Goal: Task Accomplishment & Management: Manage account settings

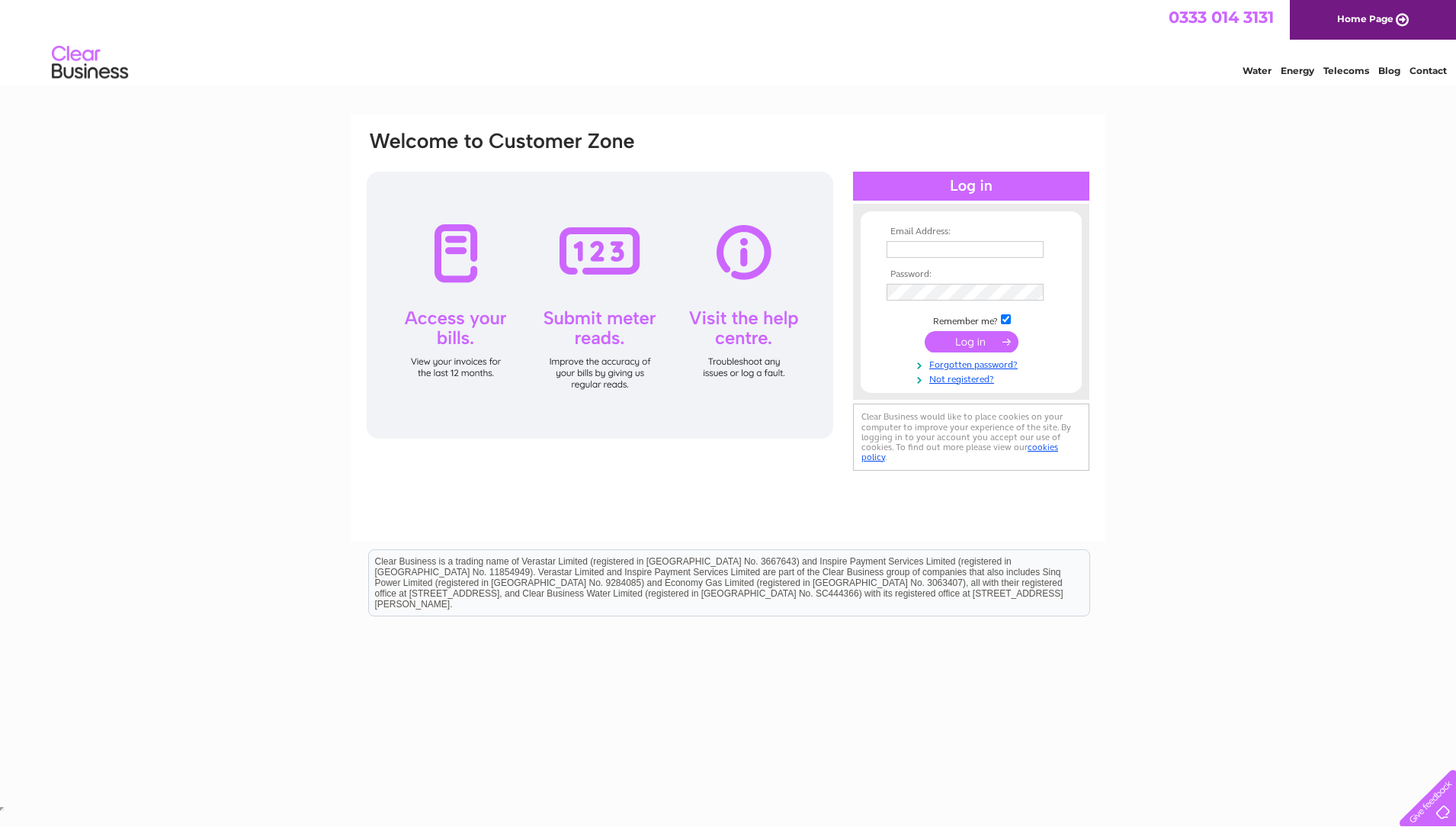
type input "papii.edinburgh@gmail.com"
click at [985, 335] on input "submit" at bounding box center [972, 341] width 94 height 21
click at [957, 340] on input "submit" at bounding box center [972, 341] width 94 height 21
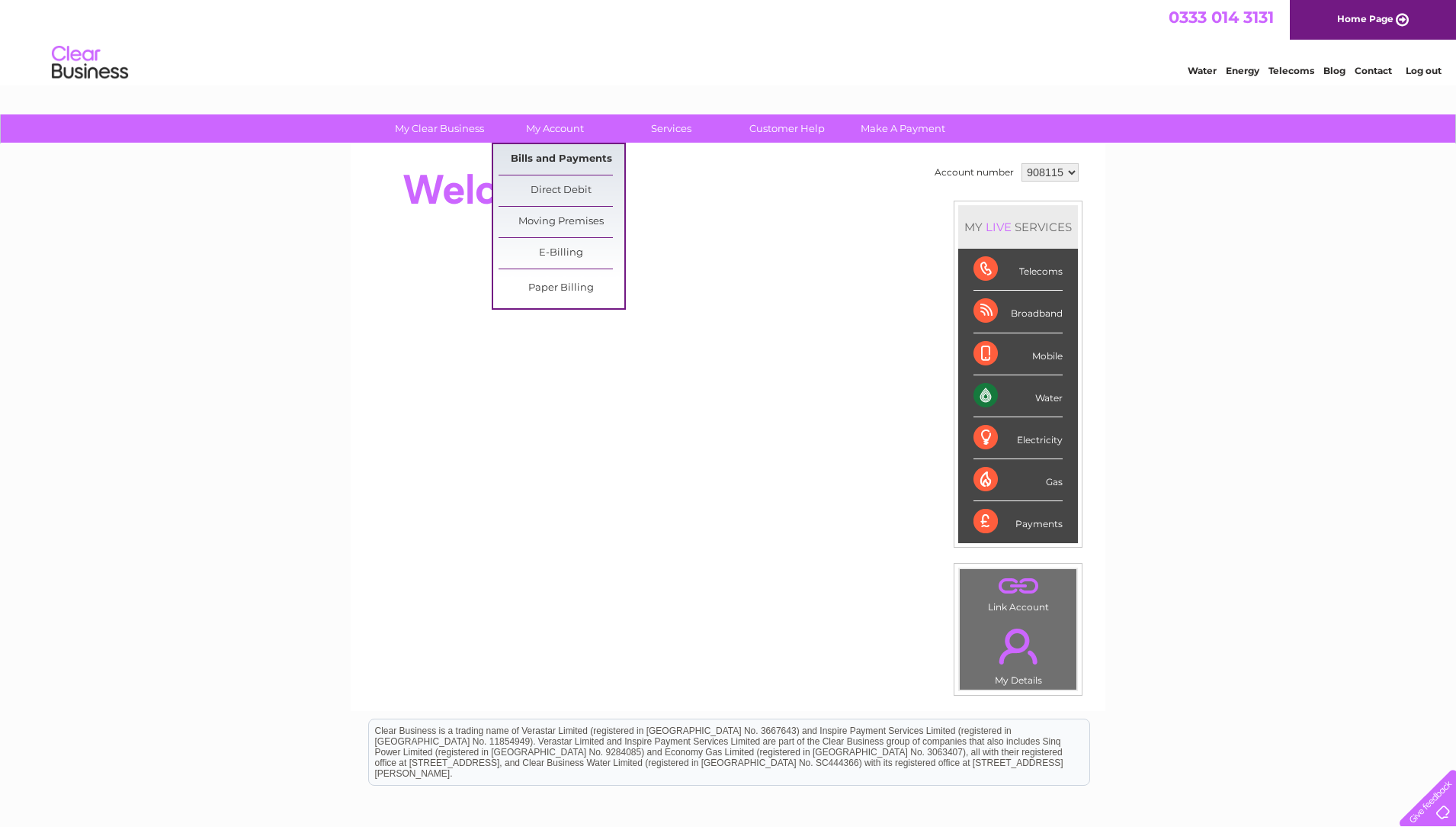
click at [557, 146] on link "Bills and Payments" at bounding box center [562, 160] width 126 height 31
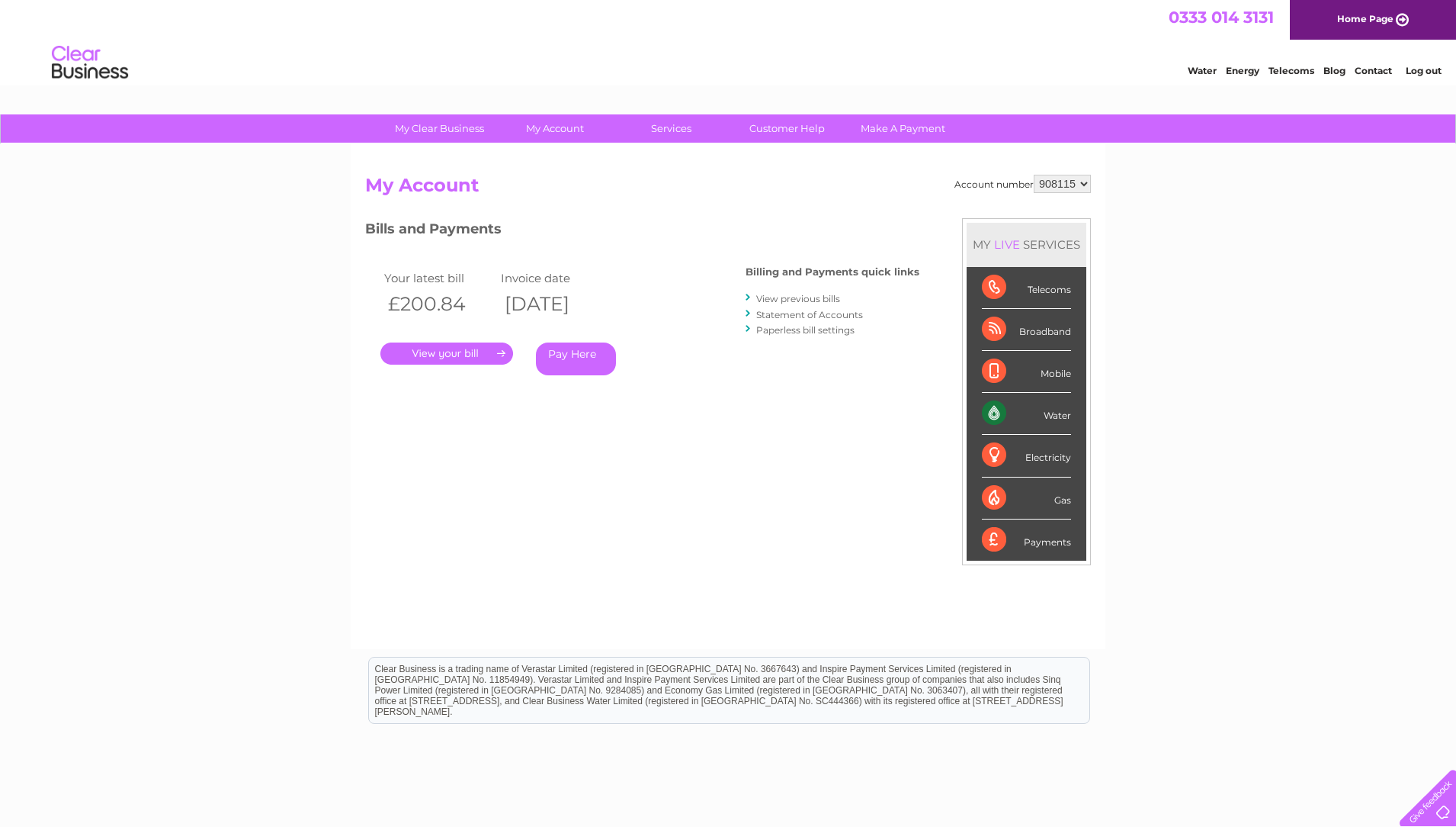
click at [460, 348] on link "." at bounding box center [446, 353] width 132 height 22
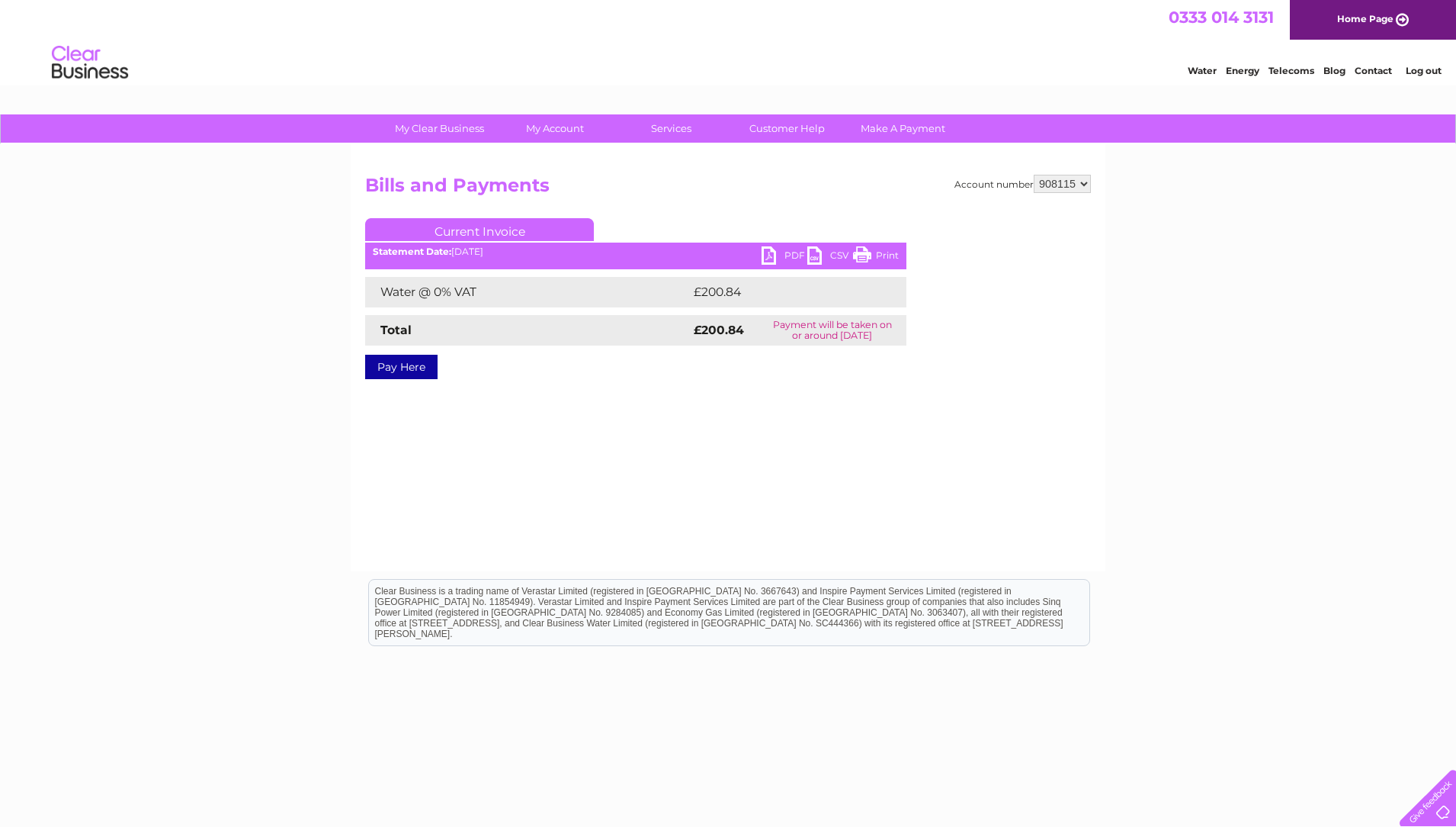
click at [772, 261] on link "PDF" at bounding box center [784, 257] width 45 height 22
